Goal: Information Seeking & Learning: Learn about a topic

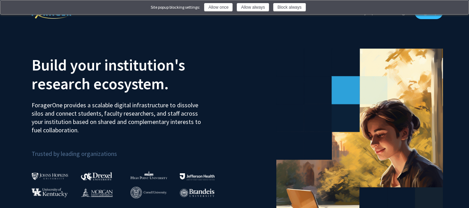
click at [462, 9] on img at bounding box center [459, 8] width 6 height 6
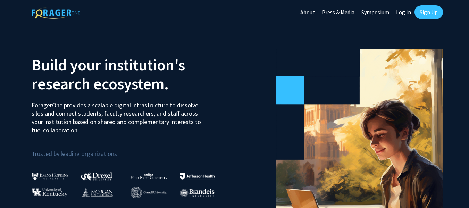
click at [400, 12] on link "Log In" at bounding box center [404, 12] width 22 height 24
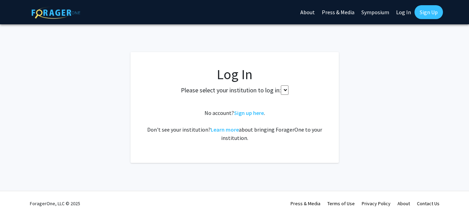
click at [248, 90] on label "Please select your institution to log in:" at bounding box center [231, 89] width 100 height 9
select select
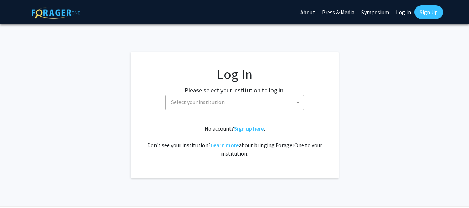
click at [286, 89] on div "Please select your institution to log in: [GEOGRAPHIC_DATA] [GEOGRAPHIC_DATA] […" at bounding box center [234, 97] width 191 height 25
click at [263, 101] on span "Select your institution" at bounding box center [235, 102] width 135 height 14
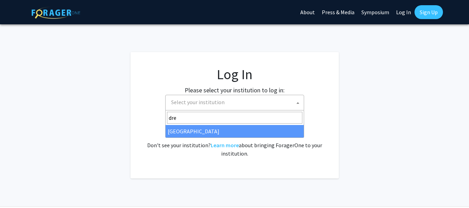
type input "dre"
select select "6"
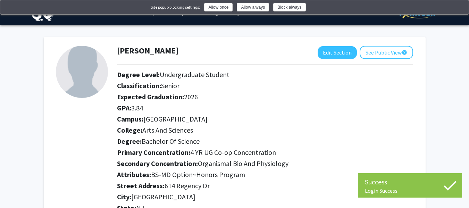
click at [462, 9] on img at bounding box center [459, 8] width 6 height 6
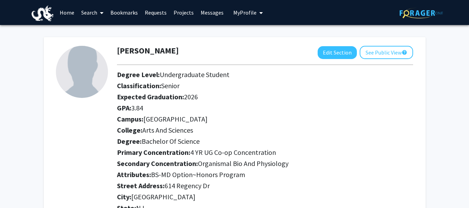
click at [204, 14] on link "Messages" at bounding box center [212, 12] width 30 height 24
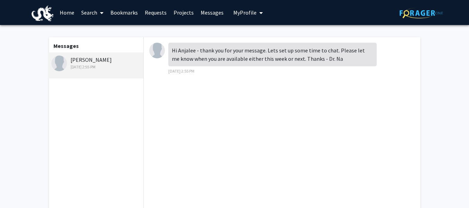
click at [100, 14] on icon at bounding box center [101, 13] width 3 height 6
click at [92, 30] on span "Faculty/Staff" at bounding box center [103, 32] width 51 height 14
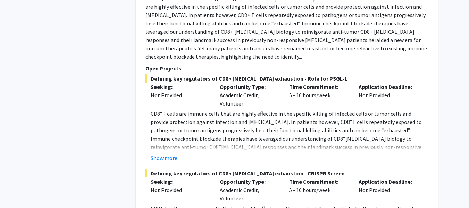
scroll to position [642, 0]
click at [233, 116] on p "CD8 + T cells are immune cells that are highly effective in the specific killin…" at bounding box center [289, 142] width 277 height 67
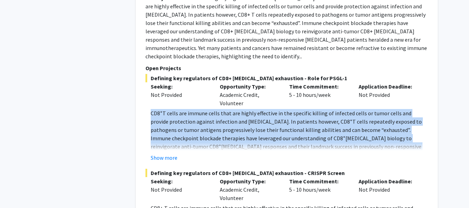
click at [233, 116] on p "CD8 + T cells are immune cells that are highly effective in the specific killin…" at bounding box center [289, 142] width 277 height 67
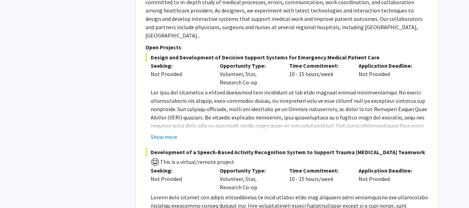
scroll to position [4018, 0]
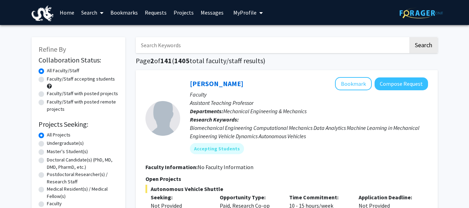
click at [79, 142] on label "Undergraduate(s)" at bounding box center [65, 143] width 37 height 7
click at [51, 142] on input "Undergraduate(s)" at bounding box center [49, 142] width 5 height 5
radio input "true"
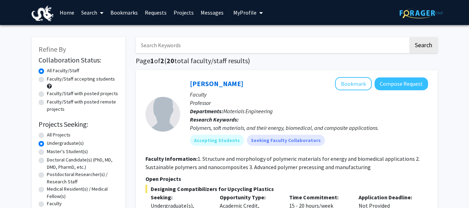
click at [79, 79] on label "Faculty/Staff accepting students" at bounding box center [81, 78] width 68 height 7
click at [51, 79] on input "Faculty/Staff accepting students" at bounding box center [49, 77] width 5 height 5
radio input "true"
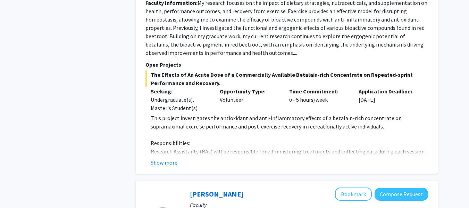
scroll to position [1756, 0]
click at [183, 158] on div "Show more" at bounding box center [289, 162] width 277 height 8
click at [161, 158] on button "Show more" at bounding box center [164, 162] width 27 height 8
